Goal: Task Accomplishment & Management: Use online tool/utility

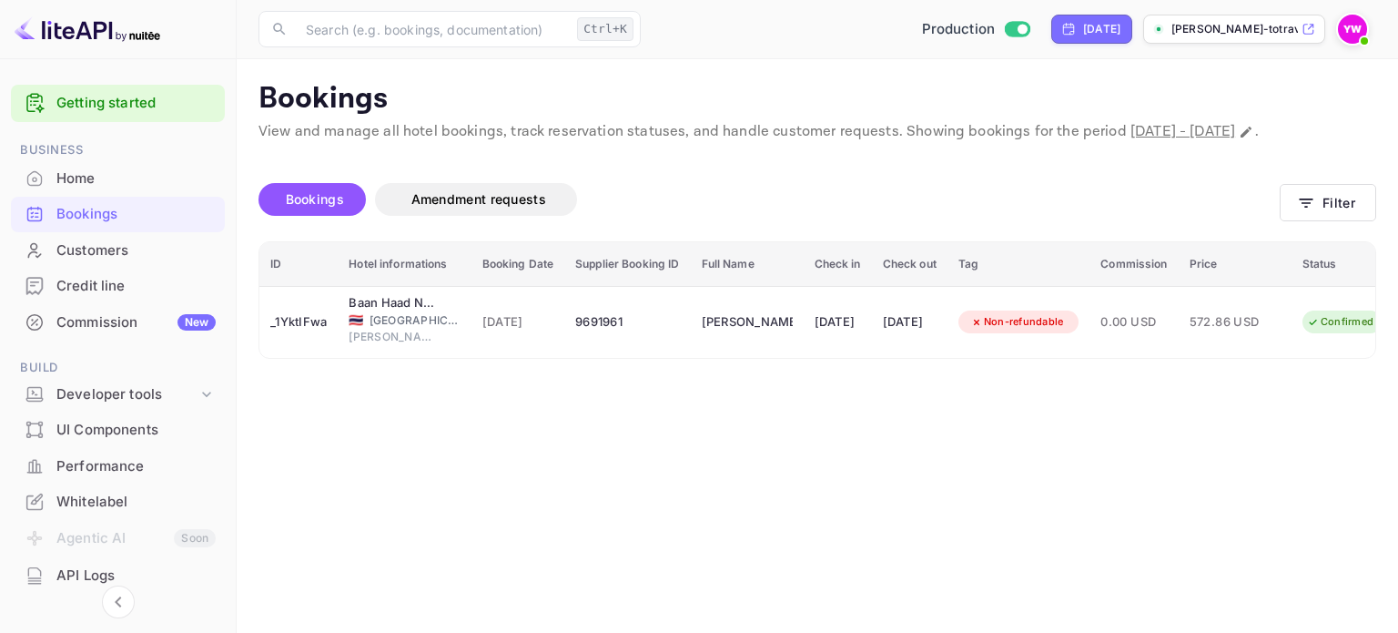
click at [1336, 221] on button "Filter" at bounding box center [1328, 202] width 96 height 37
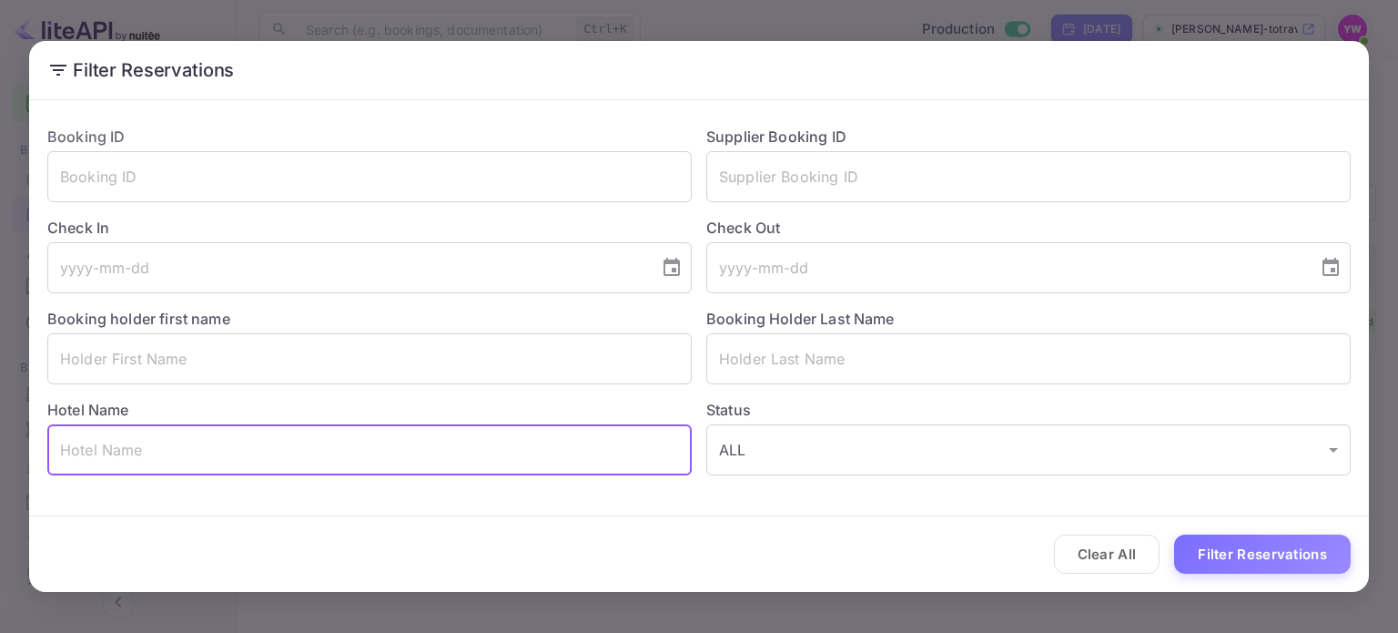
click at [505, 467] on input "text" at bounding box center [369, 449] width 645 height 51
paste input "Hotel [PERSON_NAME]"
type input "Hotel [PERSON_NAME]"
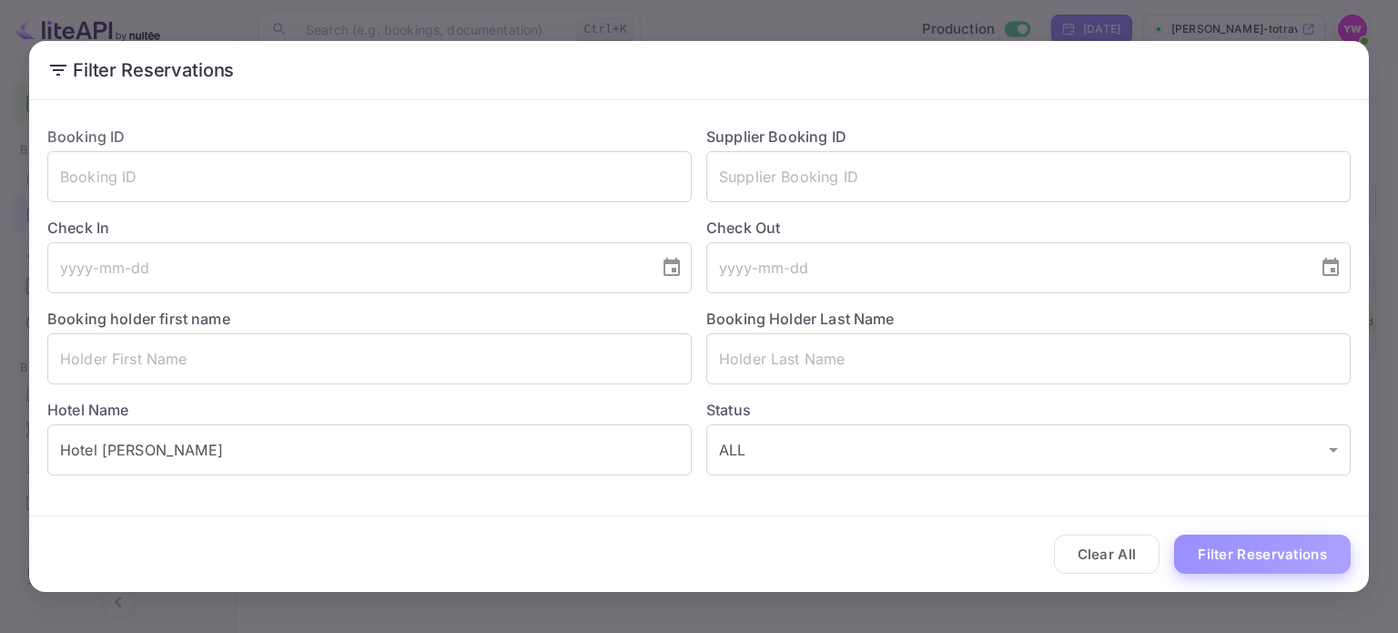
click at [1228, 560] on button "Filter Reservations" at bounding box center [1262, 553] width 177 height 39
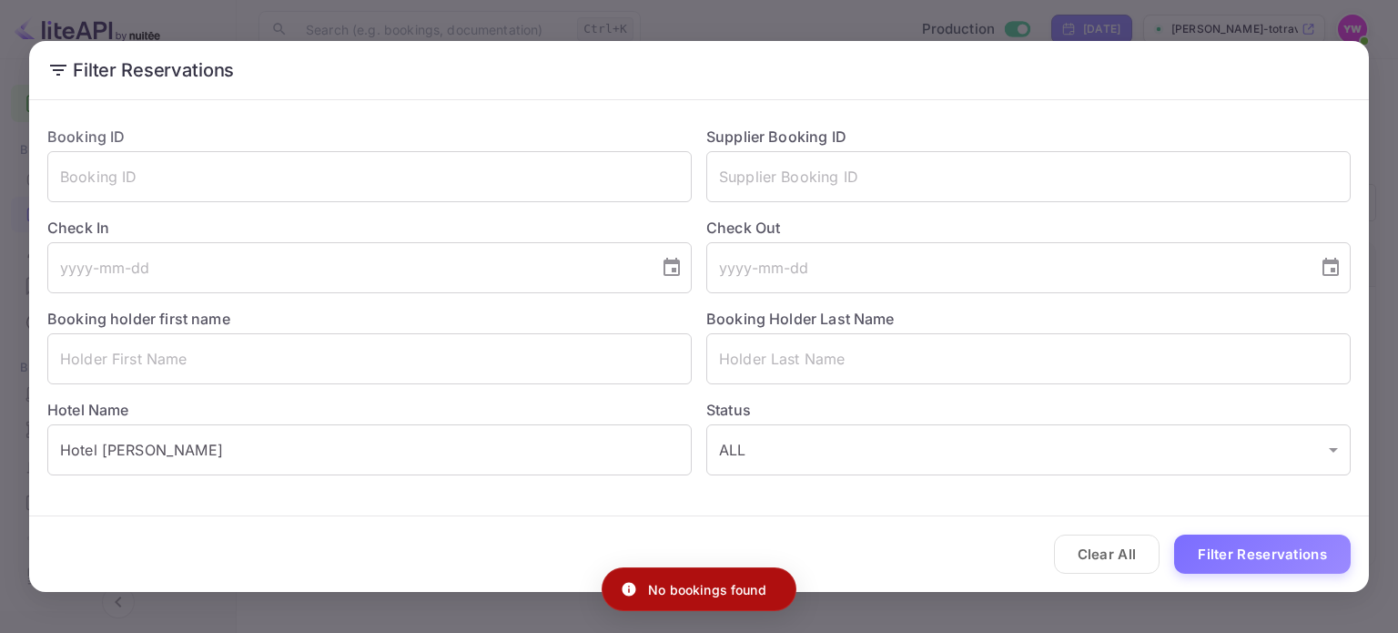
click at [771, 17] on div "Filter Reservations Booking ID ​ Supplier Booking ID ​ Check In ​ Check Out ​ B…" at bounding box center [699, 316] width 1398 height 633
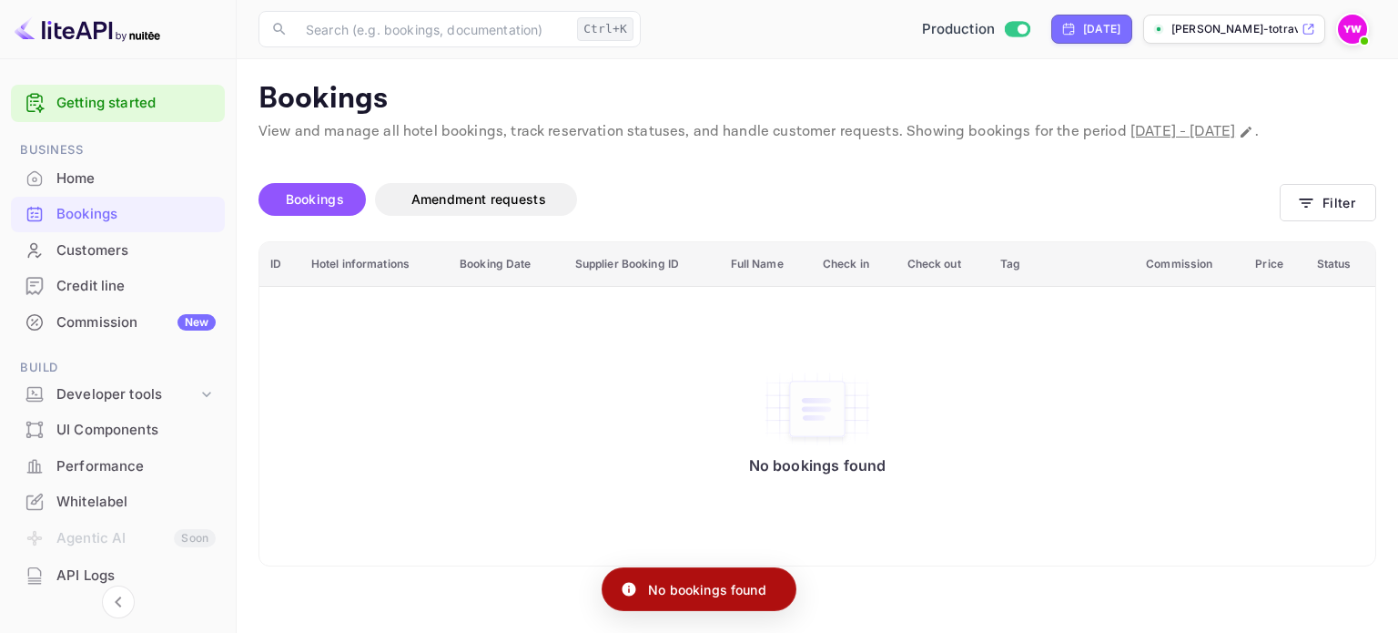
click at [109, 238] on div "Customers" at bounding box center [118, 251] width 214 height 36
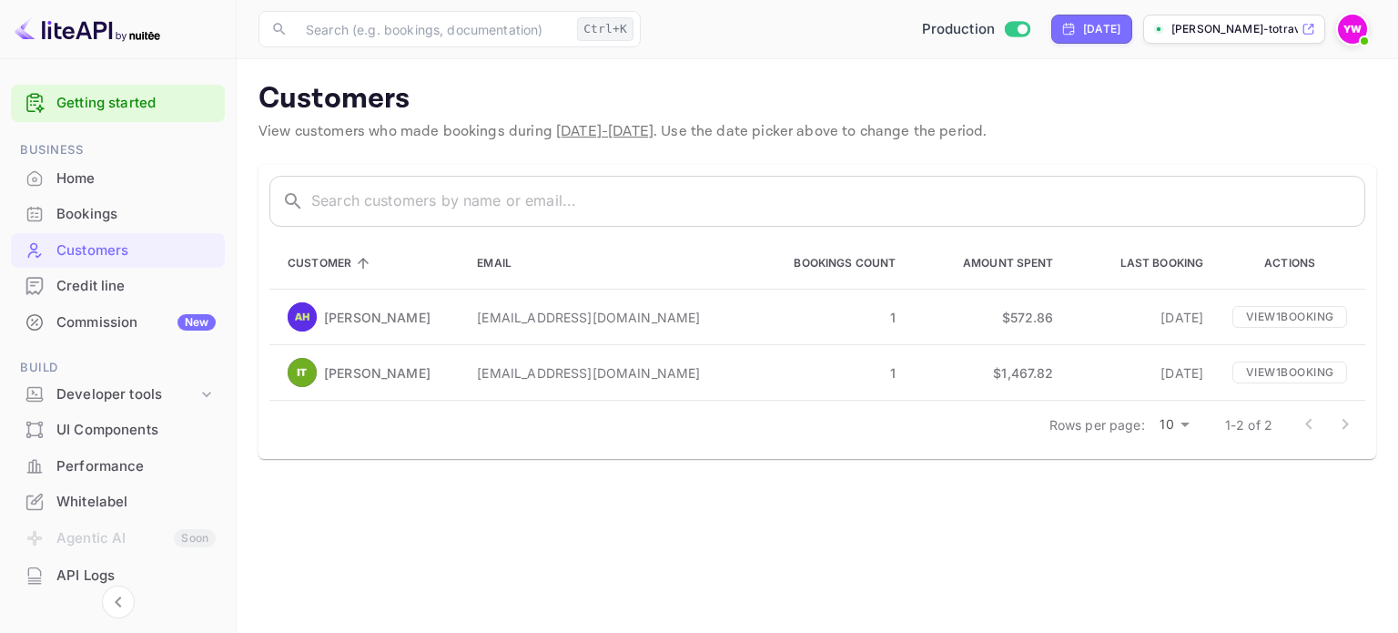
click at [64, 179] on div "Home" at bounding box center [135, 178] width 159 height 21
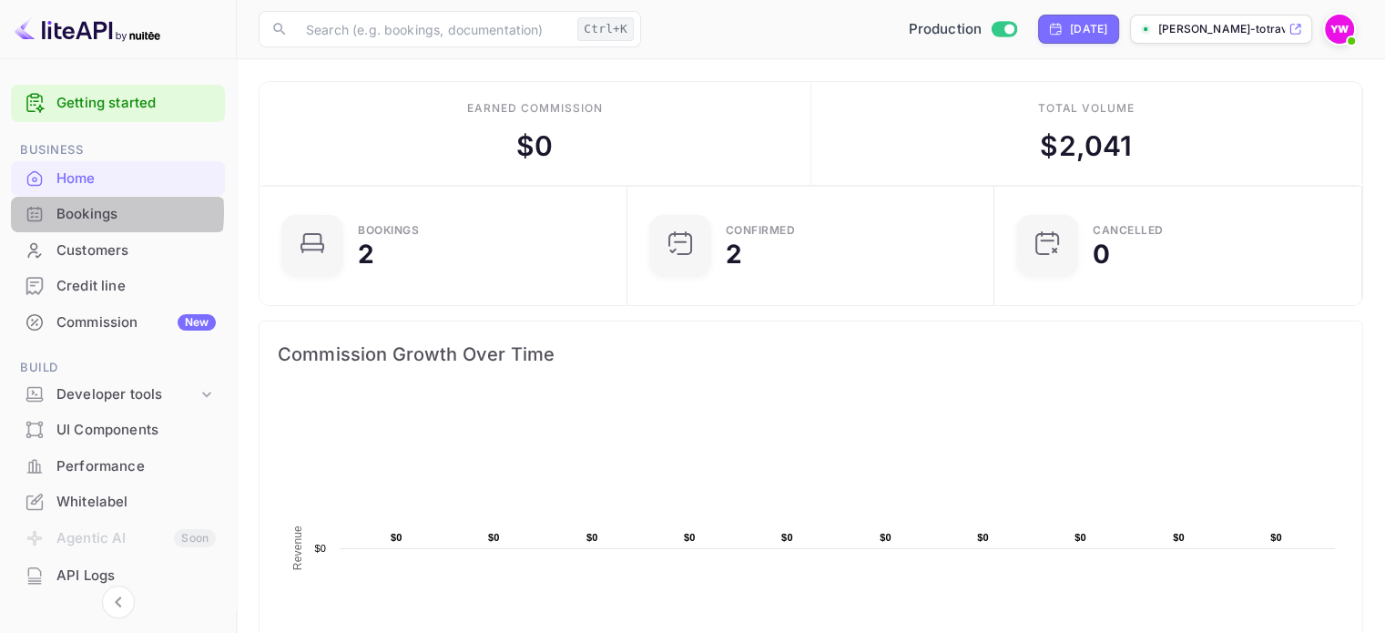
click at [76, 212] on div "Bookings" at bounding box center [135, 214] width 159 height 21
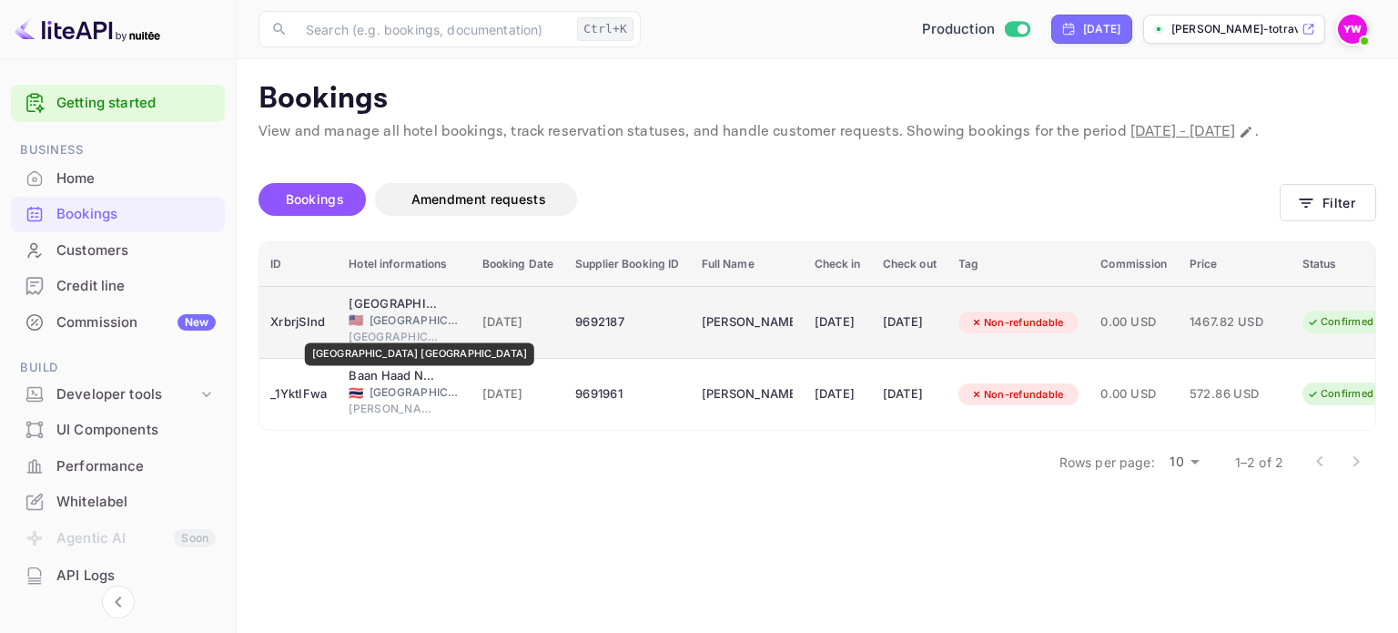
click at [373, 313] on div "[GEOGRAPHIC_DATA] [GEOGRAPHIC_DATA]" at bounding box center [394, 304] width 91 height 18
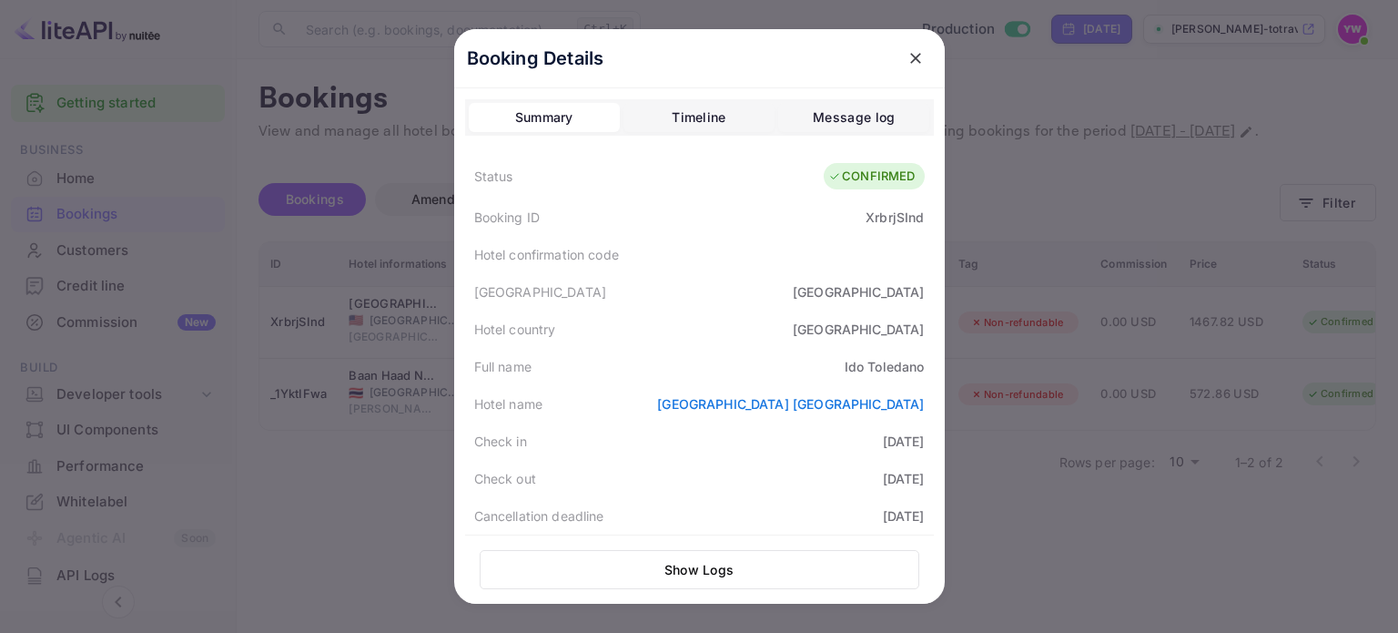
click at [895, 219] on div "XrbrjSInd" at bounding box center [895, 217] width 58 height 19
copy div "XrbrjSInd"
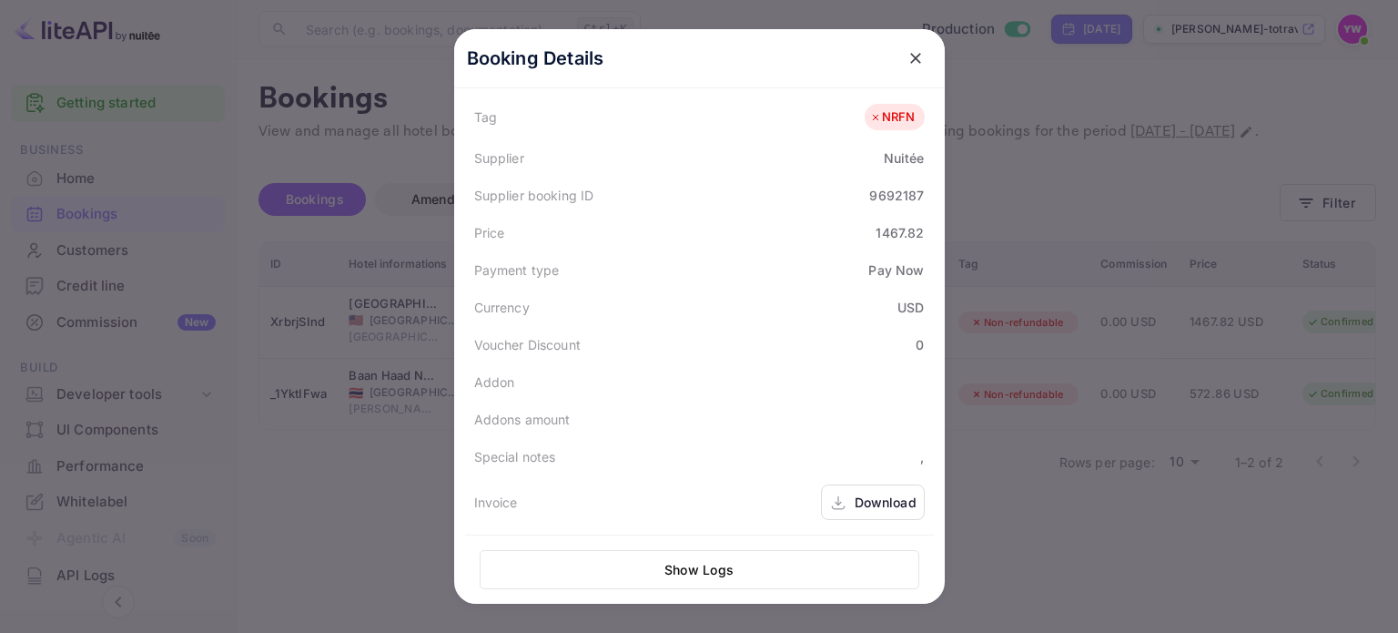
scroll to position [545, 0]
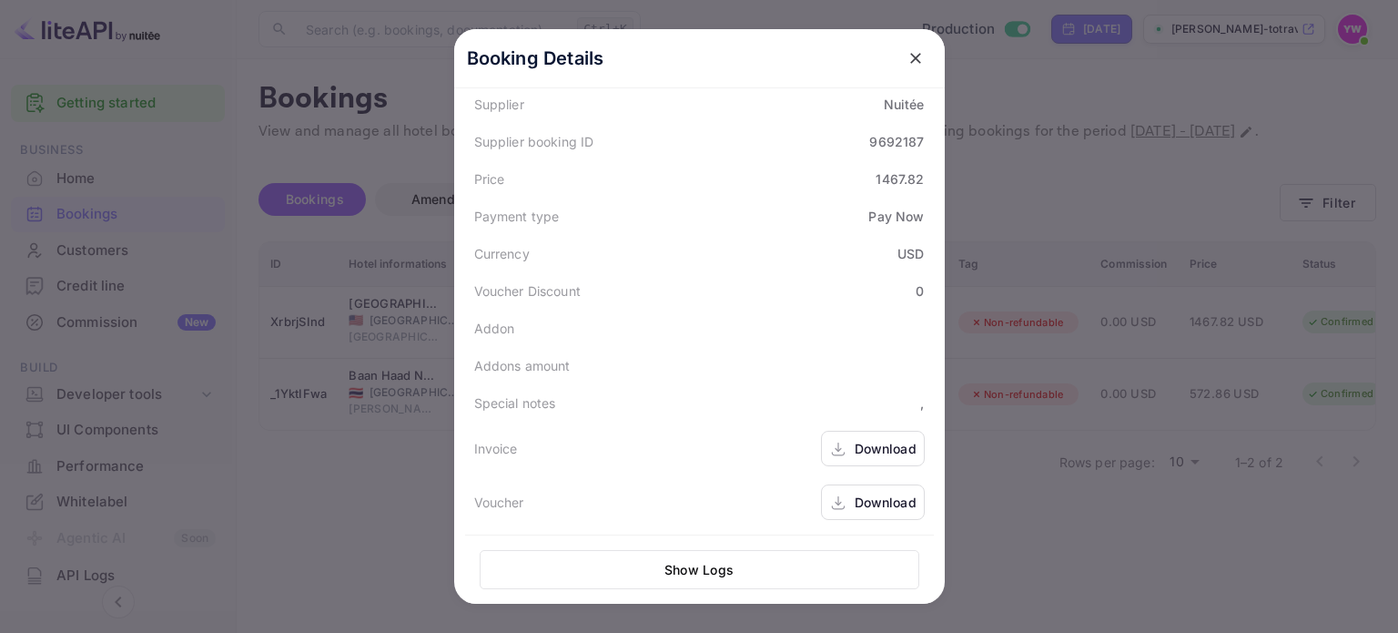
click at [882, 505] on div "Download" at bounding box center [886, 501] width 62 height 19
click at [908, 50] on icon "close" at bounding box center [916, 58] width 18 height 18
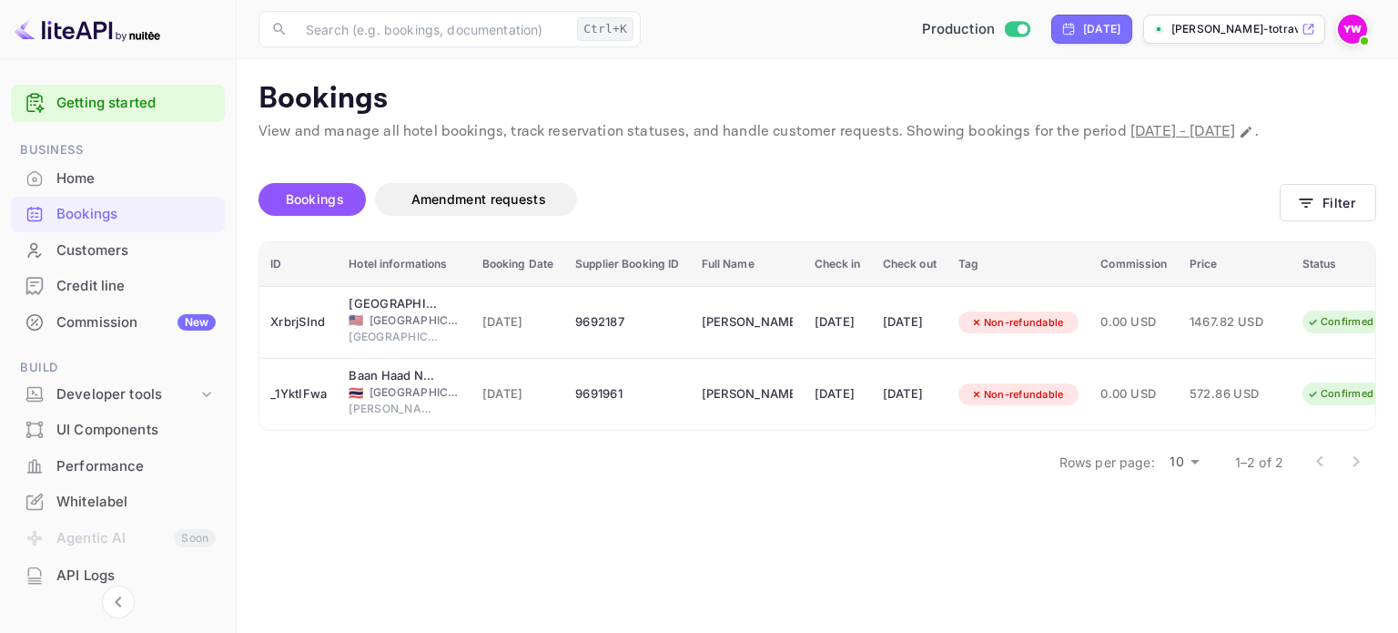
click at [1355, 28] on img at bounding box center [1352, 29] width 29 height 29
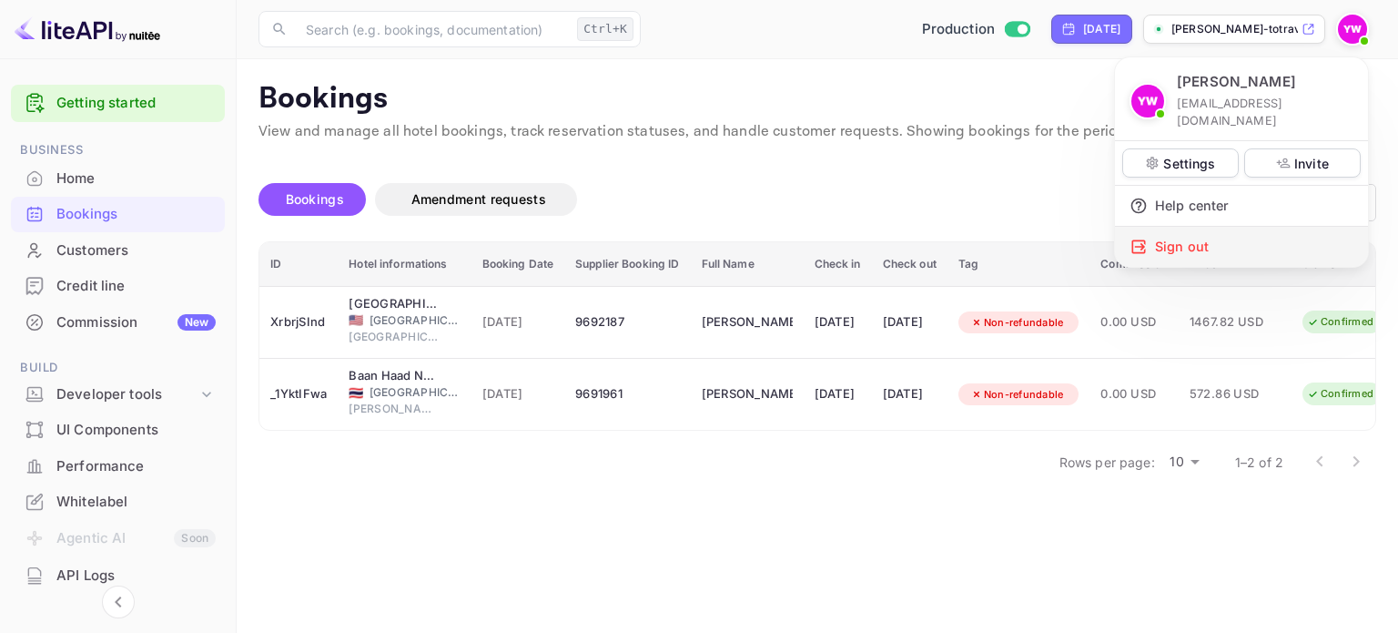
click at [1218, 227] on div "Sign out" at bounding box center [1241, 247] width 253 height 40
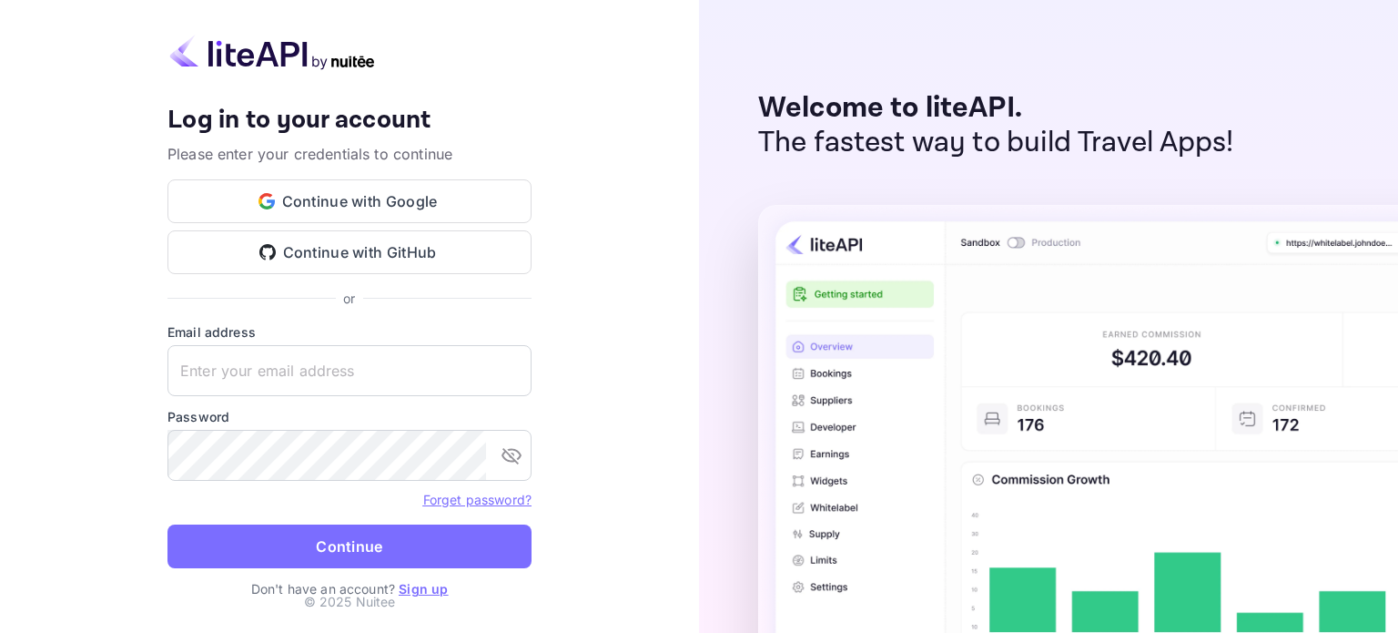
type input "[EMAIL_ADDRESS][DOMAIN_NAME]"
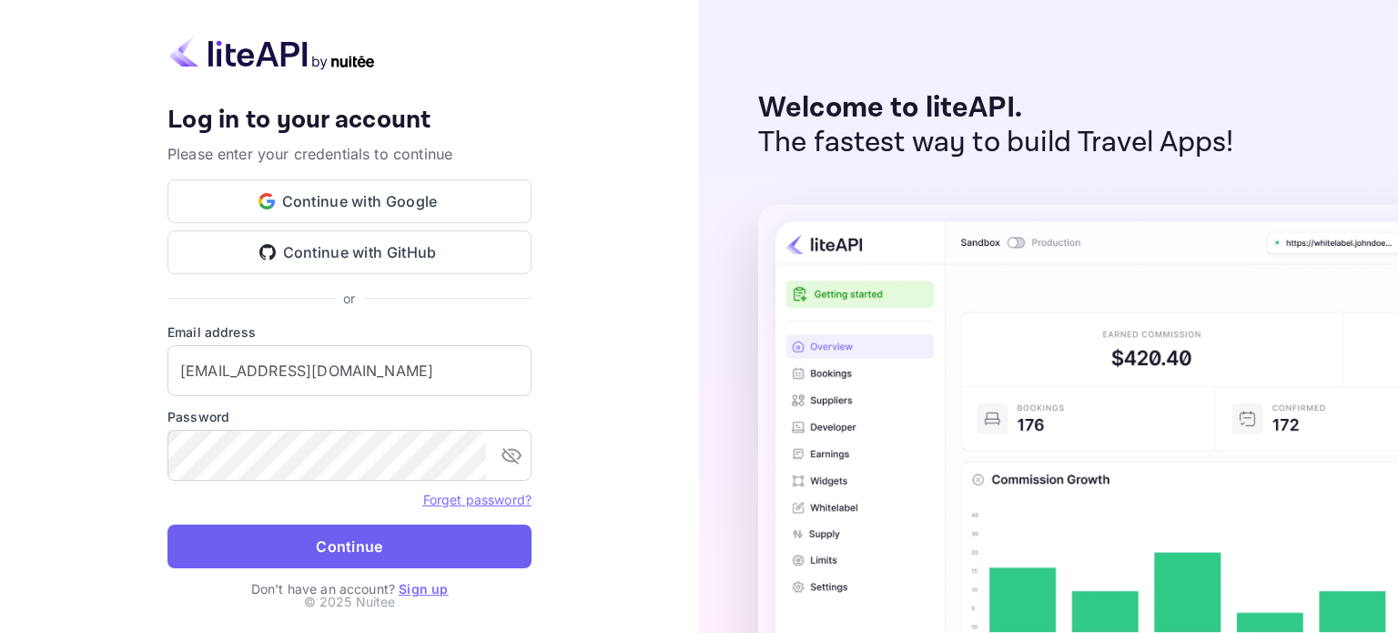
click at [496, 536] on button "Continue" at bounding box center [349, 546] width 364 height 44
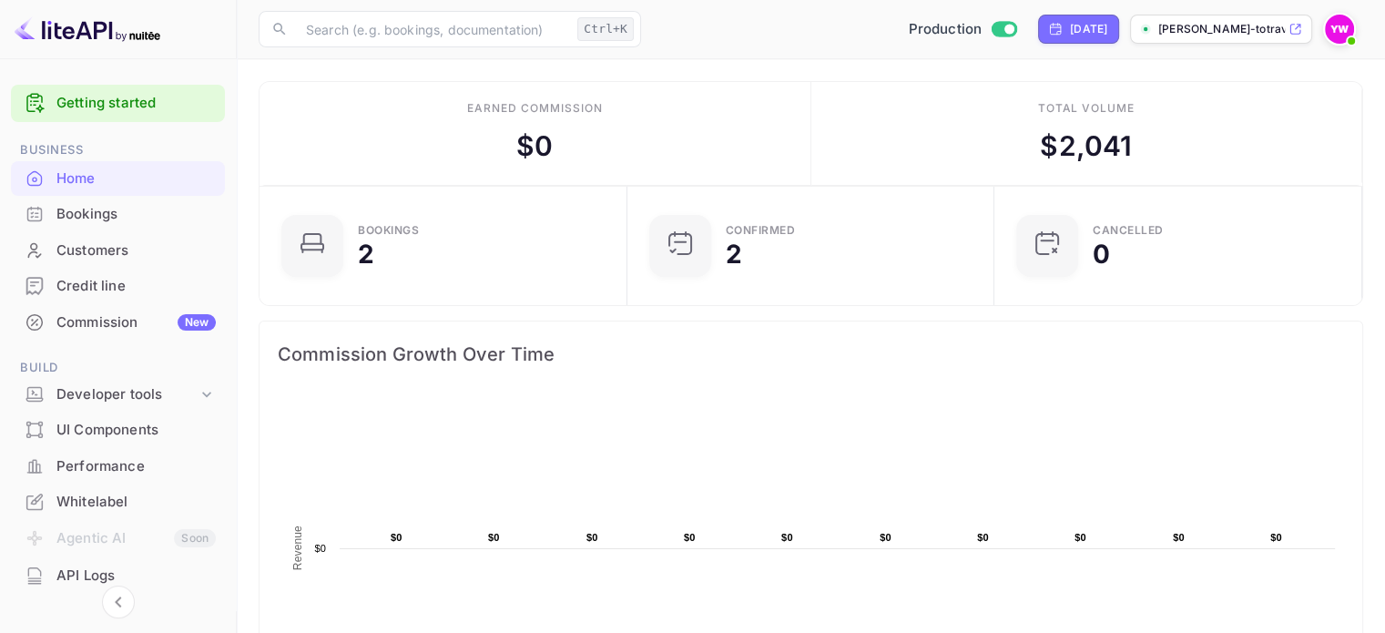
click at [111, 210] on div "Bookings" at bounding box center [135, 214] width 159 height 21
